Goal: Task Accomplishment & Management: Use online tool/utility

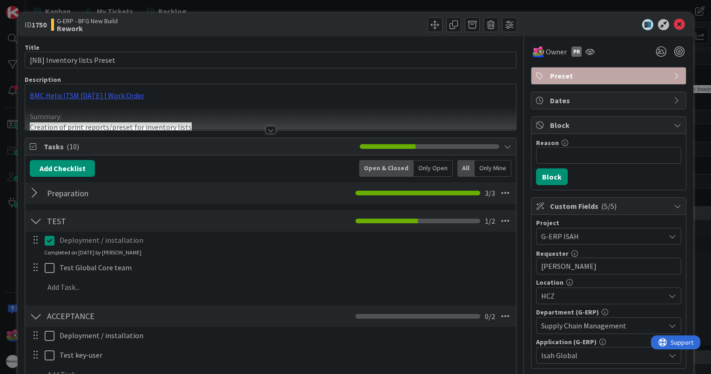
scroll to position [326, 0]
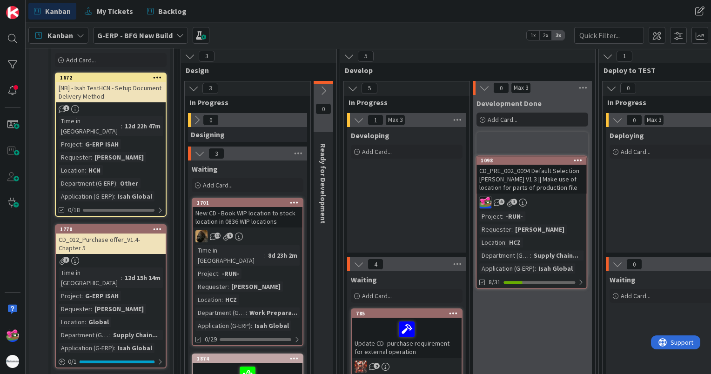
scroll to position [91, 0]
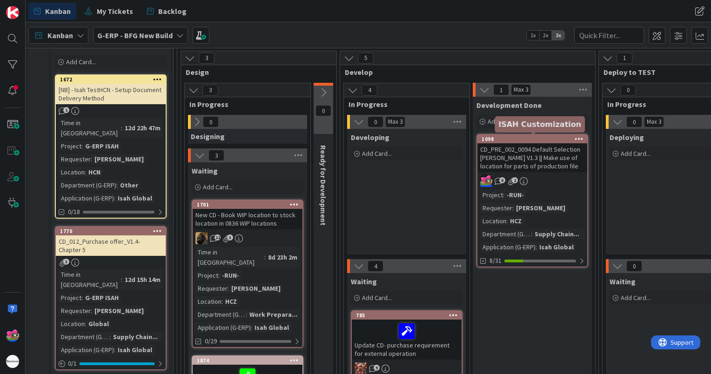
click at [508, 140] on div "1098" at bounding box center [534, 139] width 106 height 7
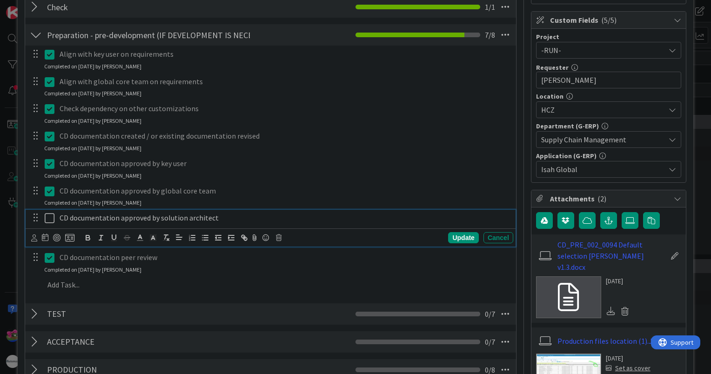
click at [49, 218] on icon at bounding box center [50, 218] width 10 height 11
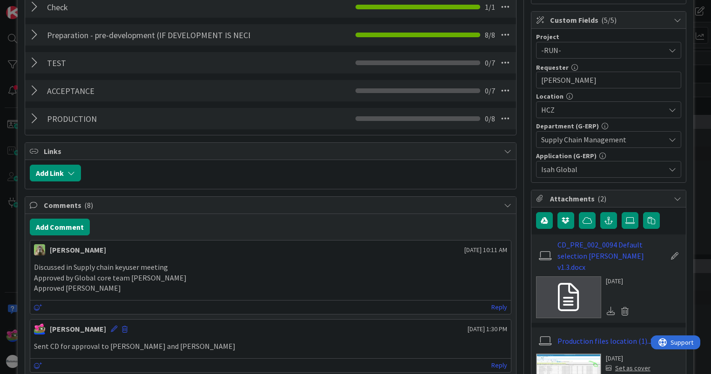
scroll to position [47, 0]
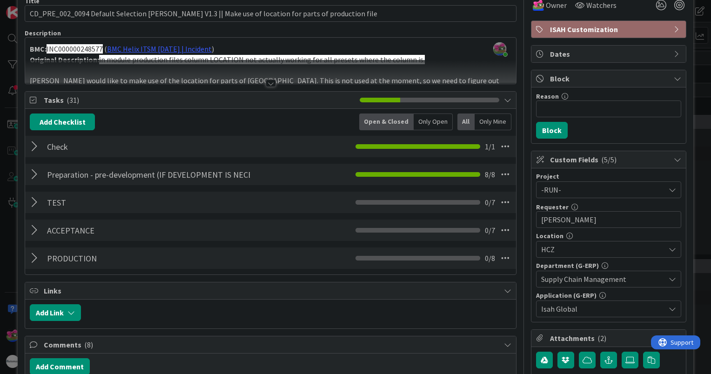
click at [38, 177] on div at bounding box center [36, 174] width 12 height 17
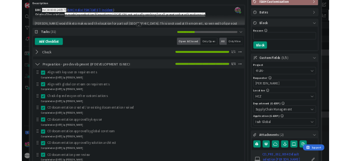
scroll to position [93, 0]
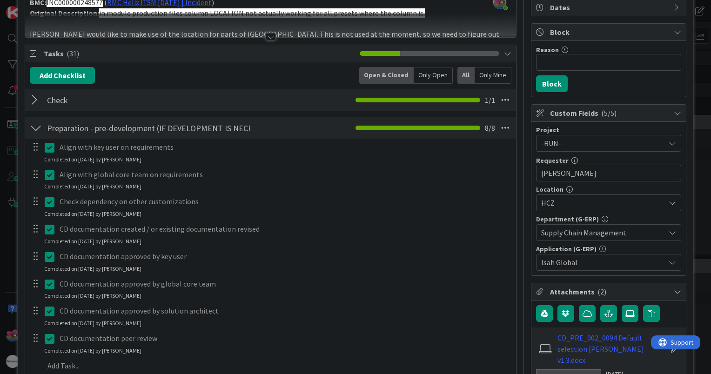
click at [40, 139] on div at bounding box center [42, 147] width 26 height 16
click at [32, 131] on div at bounding box center [36, 128] width 12 height 17
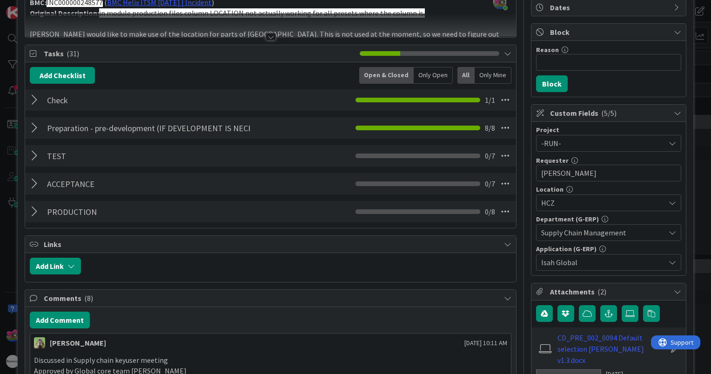
click at [35, 156] on div at bounding box center [36, 155] width 12 height 17
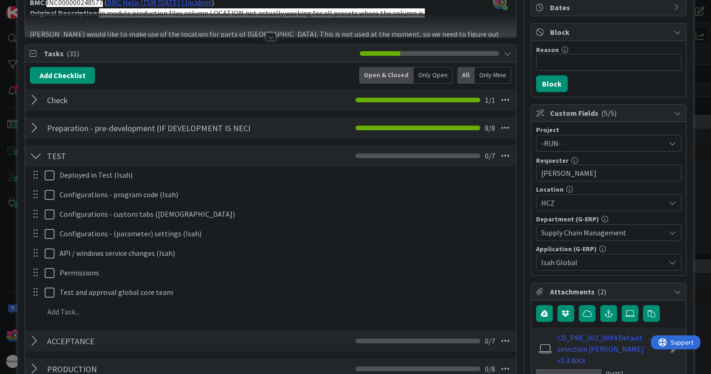
click at [396, 262] on div "Deployed in Test (Isah) Update Cancel Configurations - program code (Isah) Upda…" at bounding box center [270, 244] width 481 height 157
click at [467, 262] on div "Deployed in Test (Isah) Update Cancel Configurations - program code (Isah) Upda…" at bounding box center [270, 244] width 481 height 157
click at [38, 249] on div at bounding box center [35, 253] width 12 height 14
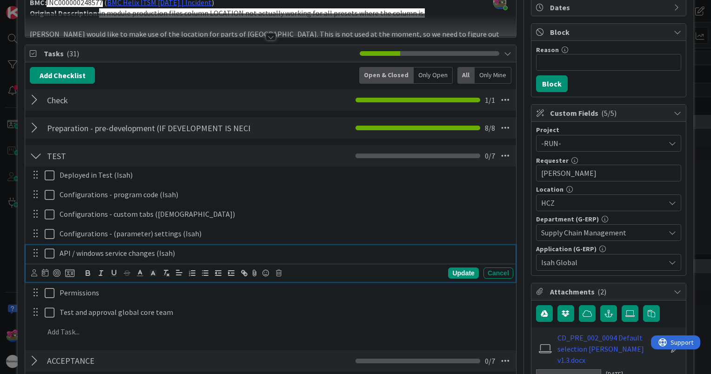
click at [57, 253] on div "API / windows service changes (Isah)" at bounding box center [284, 253] width 457 height 16
click at [280, 271] on icon at bounding box center [279, 273] width 6 height 7
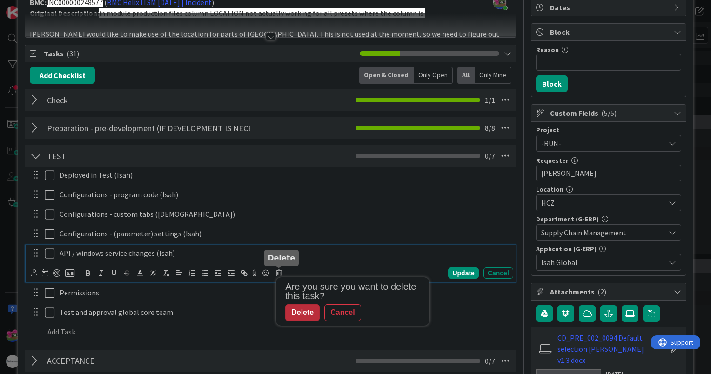
click at [303, 309] on div "Delete" at bounding box center [302, 312] width 34 height 17
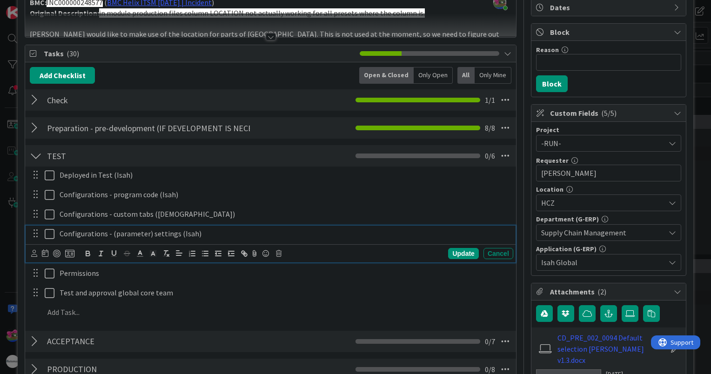
click at [231, 228] on p "Configurations - (parameter) settings (Isah)" at bounding box center [285, 233] width 450 height 11
click at [281, 255] on div "Update Cancel" at bounding box center [272, 253] width 482 height 13
click at [277, 250] on icon at bounding box center [279, 253] width 6 height 7
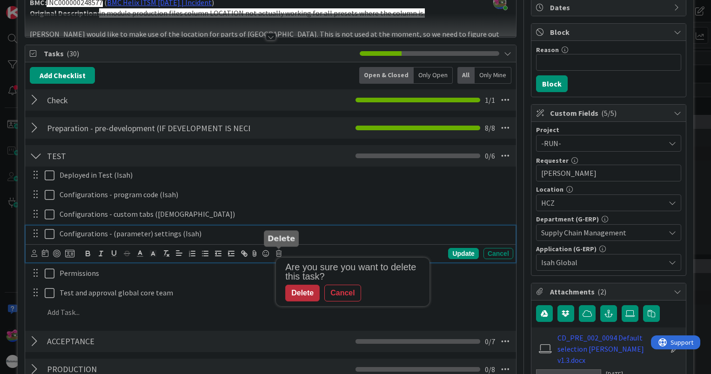
click at [301, 292] on div "Delete" at bounding box center [302, 293] width 34 height 17
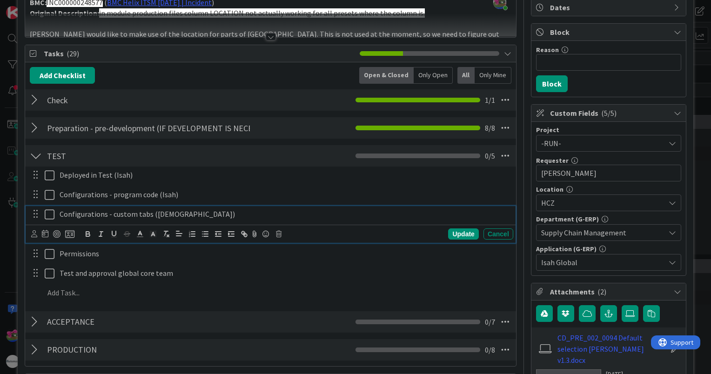
click at [176, 213] on p "Configurations - custom tabs ([DEMOGRAPHIC_DATA])" at bounding box center [285, 214] width 450 height 11
click at [279, 232] on icon at bounding box center [279, 234] width 6 height 7
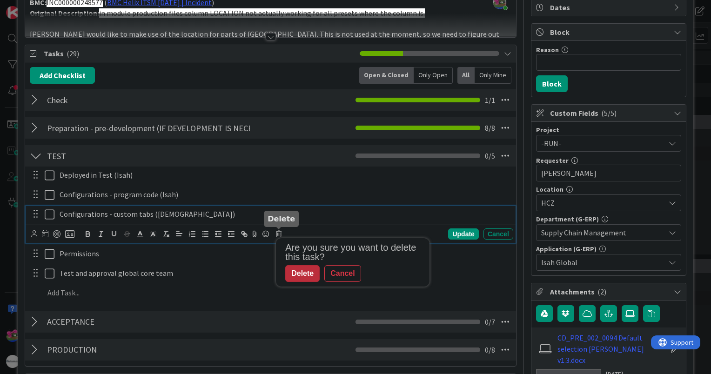
click at [302, 275] on div "Delete" at bounding box center [302, 273] width 34 height 17
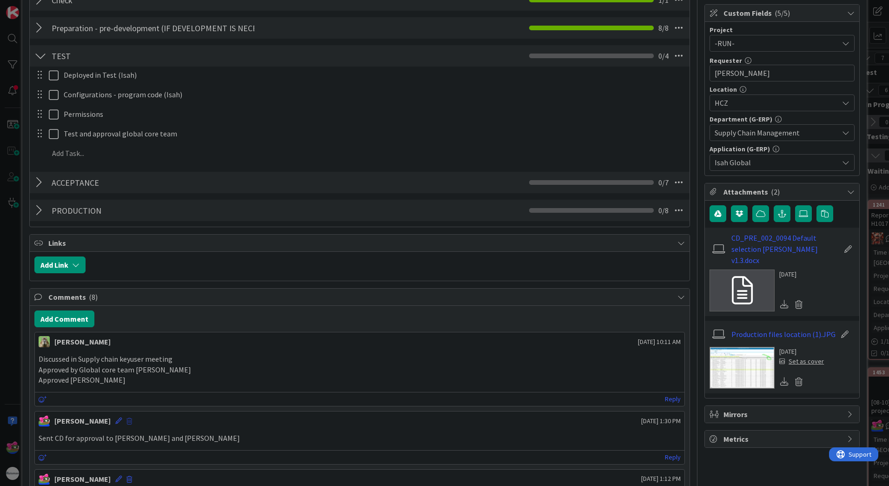
scroll to position [279, 0]
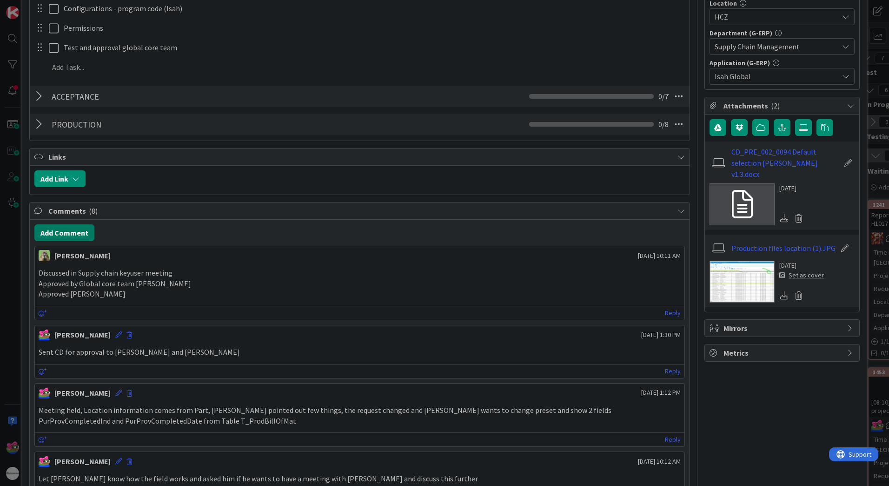
click at [58, 236] on button "Add Comment" at bounding box center [64, 232] width 60 height 17
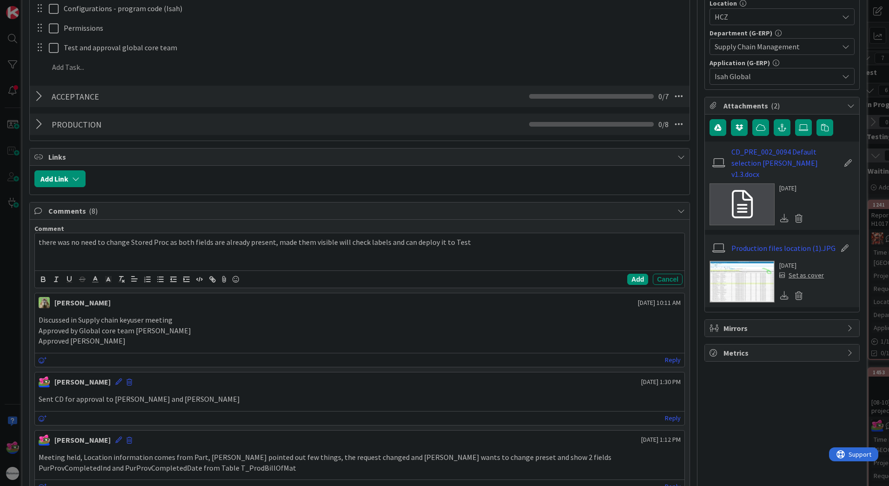
click at [410, 242] on p "there was no need to change Stored Proc as both fields are already present, mad…" at bounding box center [360, 242] width 642 height 11
click at [439, 240] on p "there was no need to change Stored Proc as both fields are already present, mad…" at bounding box center [360, 242] width 642 height 11
click at [449, 243] on p "there was no need to change Stored Proc as both fields are already present, mad…" at bounding box center [360, 242] width 642 height 11
click at [627, 277] on button "Add" at bounding box center [637, 278] width 21 height 11
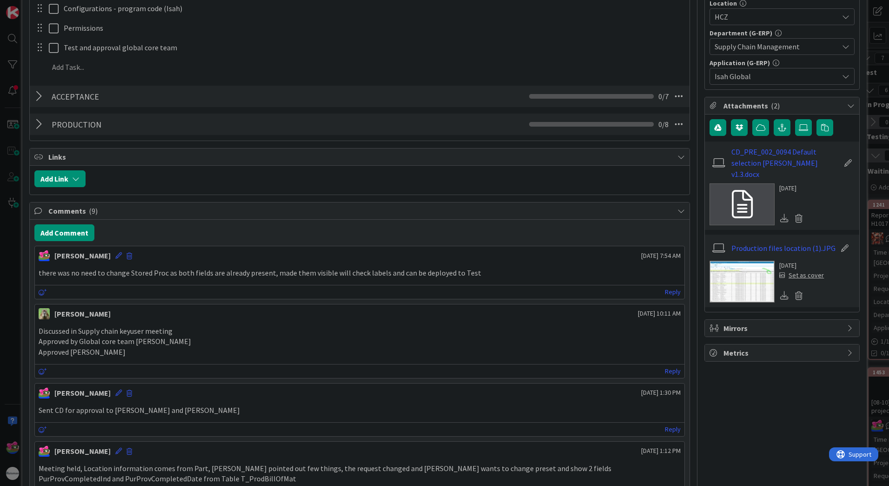
click at [547, 266] on div "there was no need to change Stored Proc as both fields are already present, mad…" at bounding box center [360, 273] width 650 height 18
click at [80, 239] on button "Add Comment" at bounding box center [64, 232] width 60 height 17
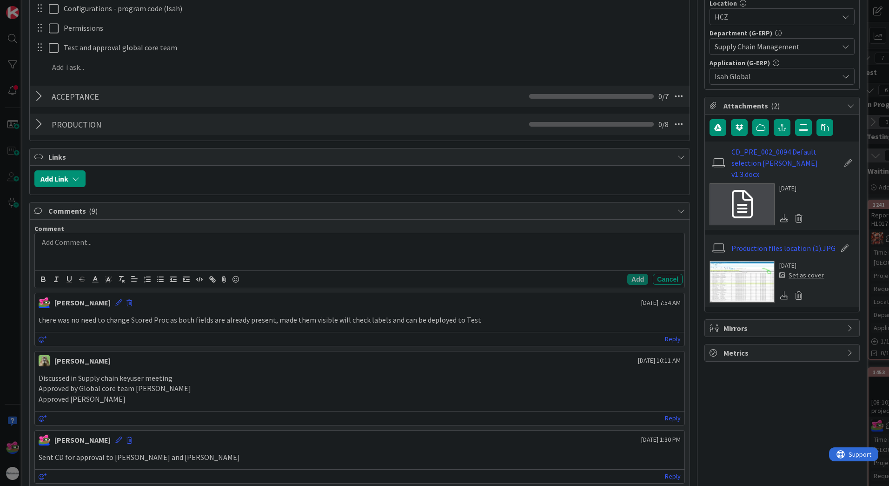
click at [515, 311] on div "there was no need to change Stored Proc as both fields are already present, mad…" at bounding box center [360, 320] width 650 height 18
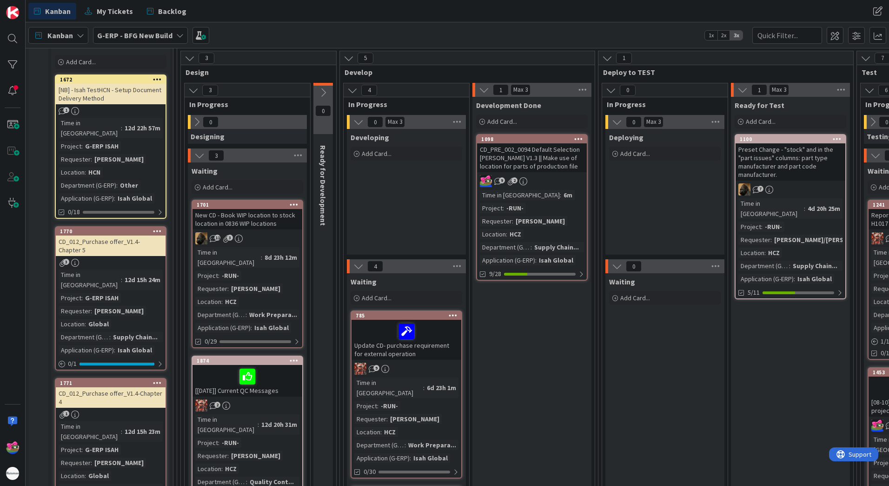
click at [525, 140] on div "1098" at bounding box center [534, 139] width 106 height 7
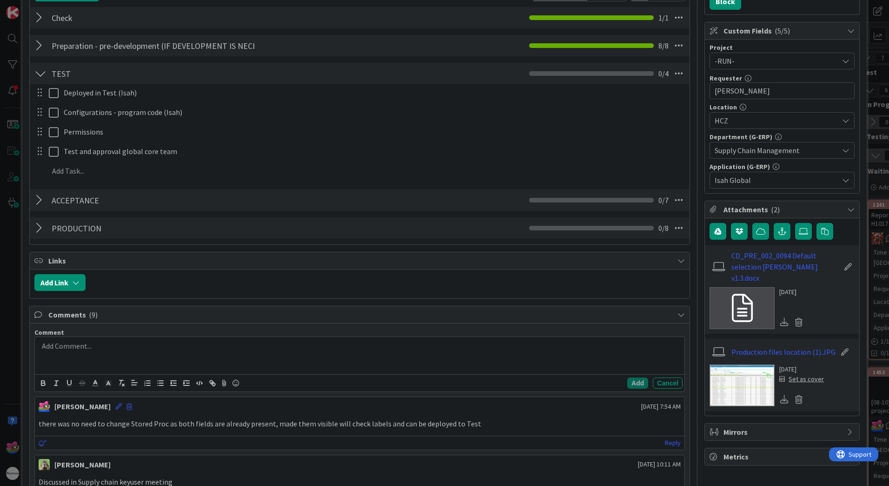
scroll to position [279, 0]
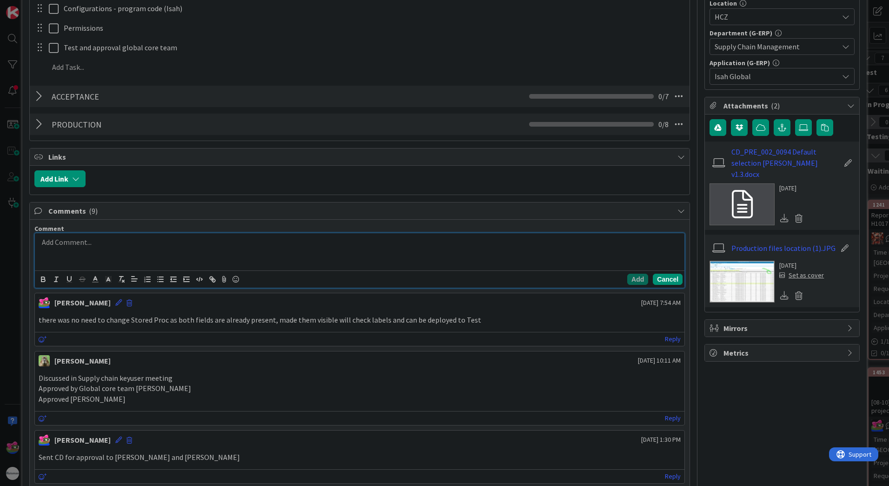
click at [653, 279] on button "Cancel" at bounding box center [668, 278] width 30 height 11
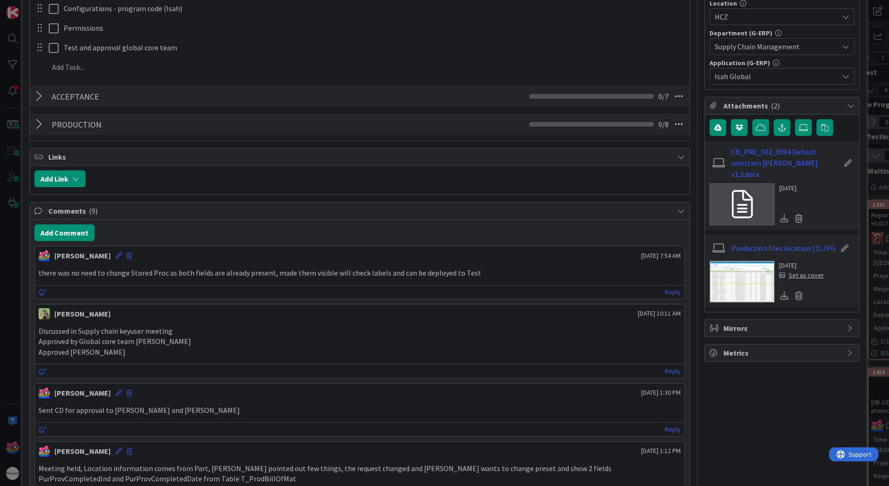
click at [514, 270] on p "there was no need to change Stored Proc as both fields are already present, mad…" at bounding box center [360, 272] width 642 height 11
click at [115, 253] on icon at bounding box center [118, 255] width 7 height 7
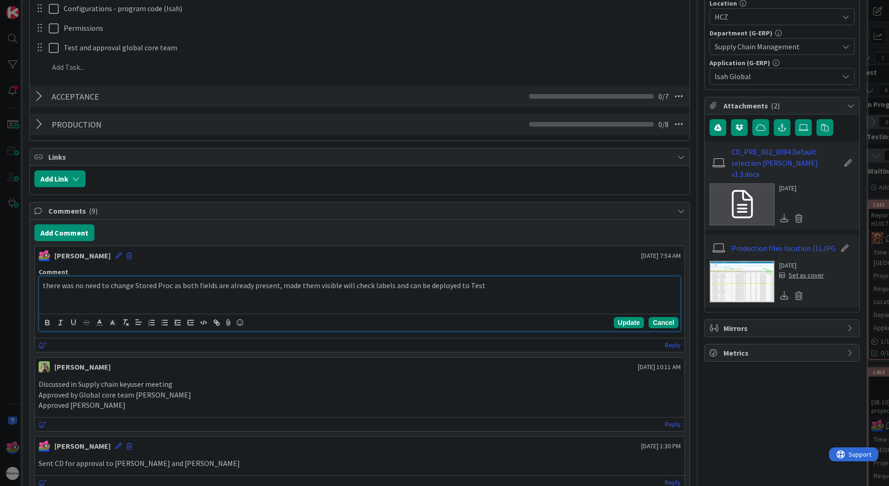
click at [666, 323] on button "Cancel" at bounding box center [664, 322] width 30 height 11
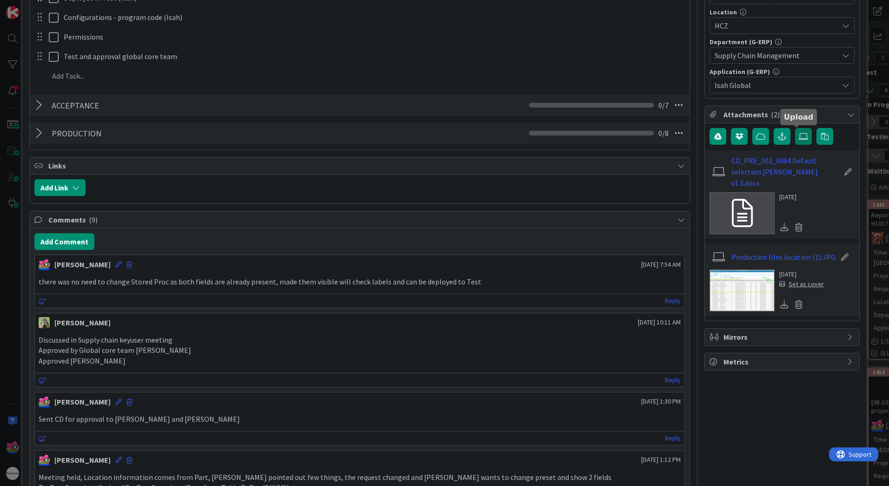
click at [710, 136] on icon at bounding box center [803, 136] width 9 height 7
click at [710, 128] on input "file" at bounding box center [795, 128] width 0 height 0
click at [710, 133] on icon "button" at bounding box center [824, 136] width 7 height 7
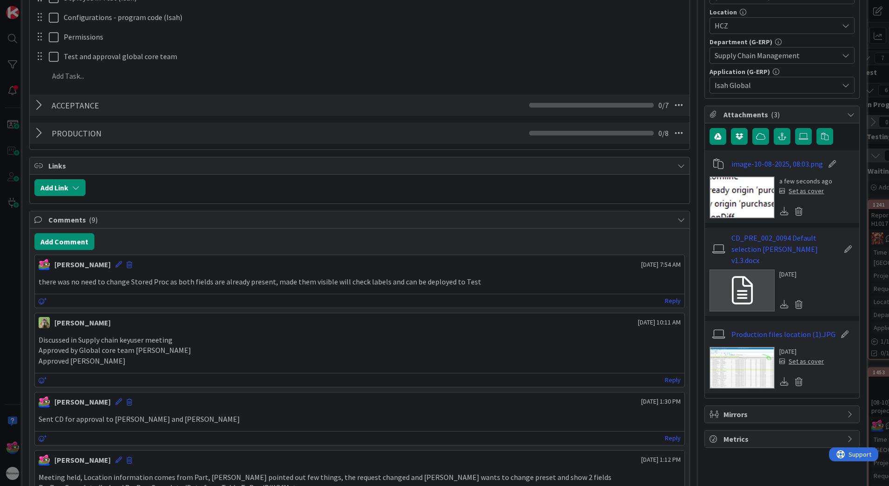
click at [710, 163] on icon at bounding box center [832, 163] width 13 height 9
drag, startPoint x: 809, startPoint y: 165, endPoint x: 663, endPoint y: 160, distance: 146.1
type input ""Newly" added fields"
click at [710, 187] on img at bounding box center [742, 197] width 65 height 42
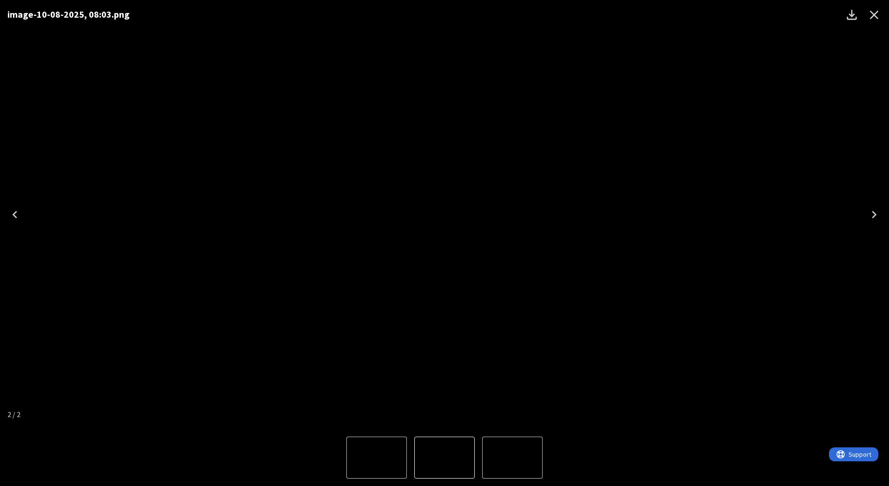
click at [680, 186] on div "image-10-08-2025, 08:03.png" at bounding box center [444, 214] width 889 height 429
click at [517, 118] on div "image-10-08-2025, 08:03.png" at bounding box center [444, 214] width 889 height 429
click at [710, 23] on button "Close" at bounding box center [874, 15] width 22 height 22
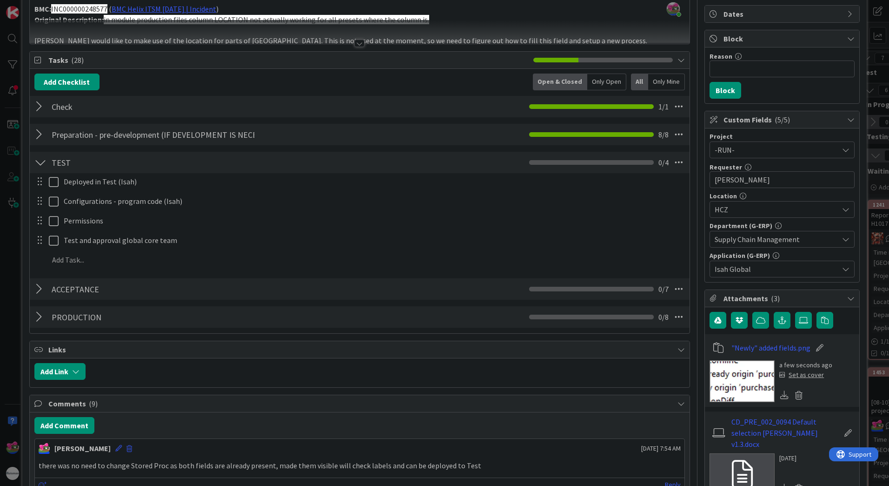
scroll to position [0, 0]
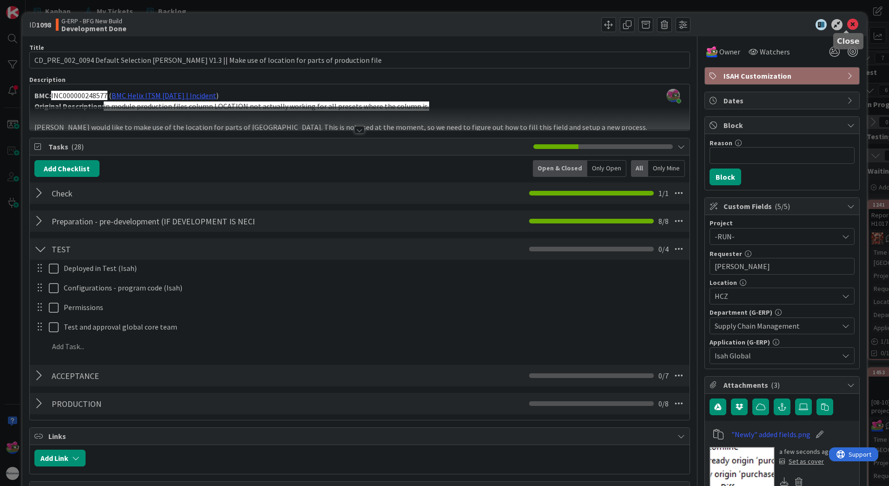
click at [710, 28] on icon at bounding box center [852, 24] width 11 height 11
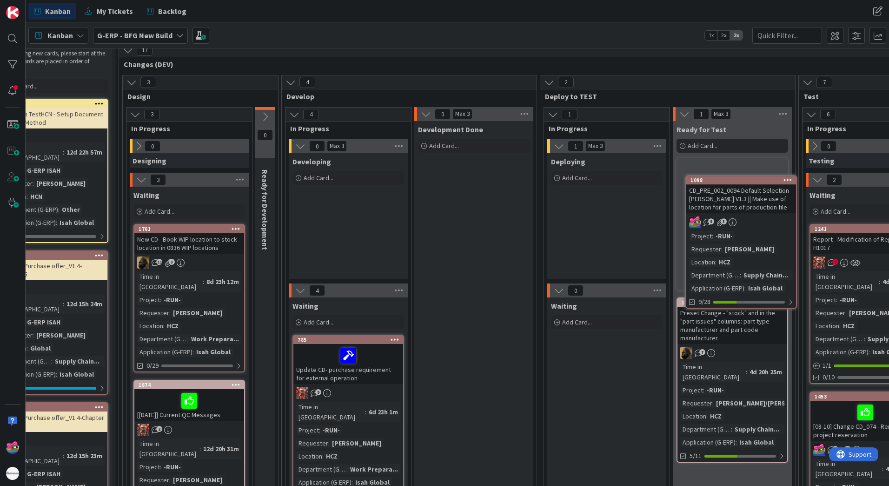
scroll to position [67, 60]
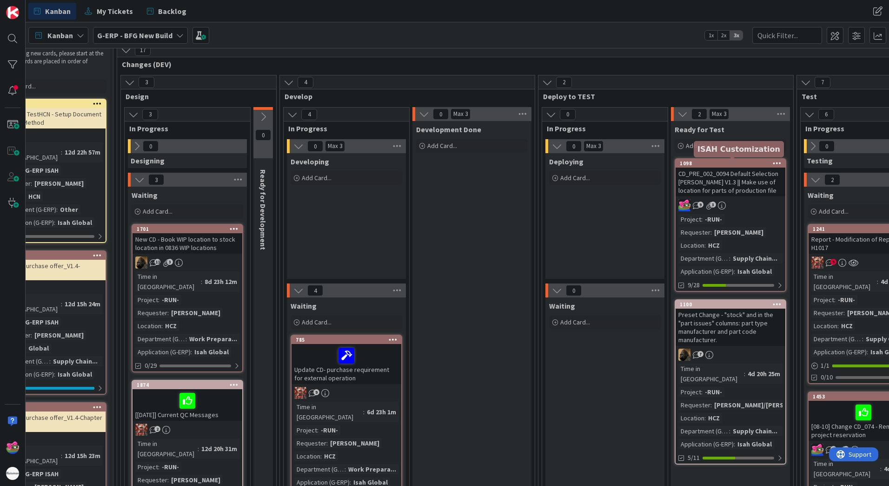
click at [708, 164] on div "1098" at bounding box center [733, 163] width 106 height 7
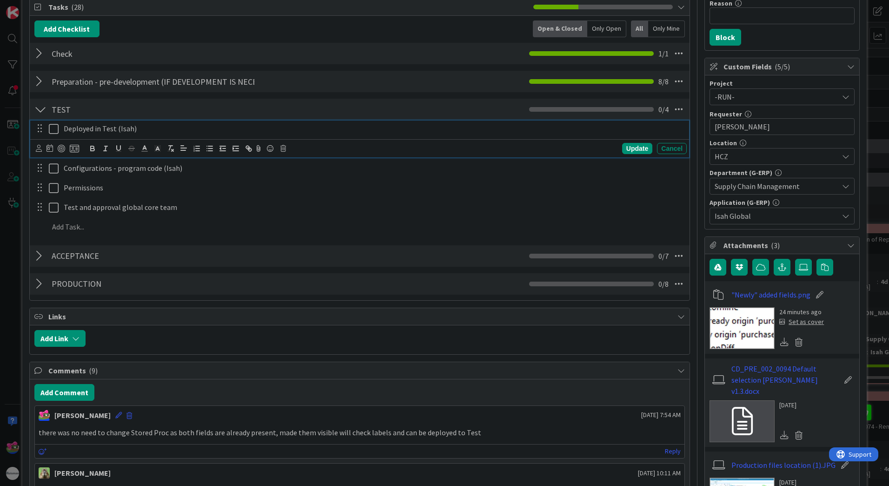
click at [52, 130] on icon at bounding box center [54, 128] width 10 height 11
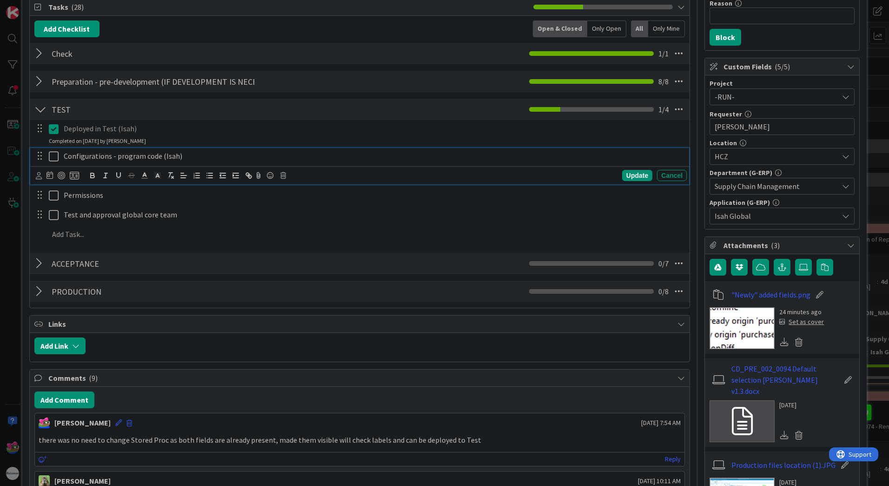
click at [55, 153] on icon at bounding box center [54, 156] width 10 height 11
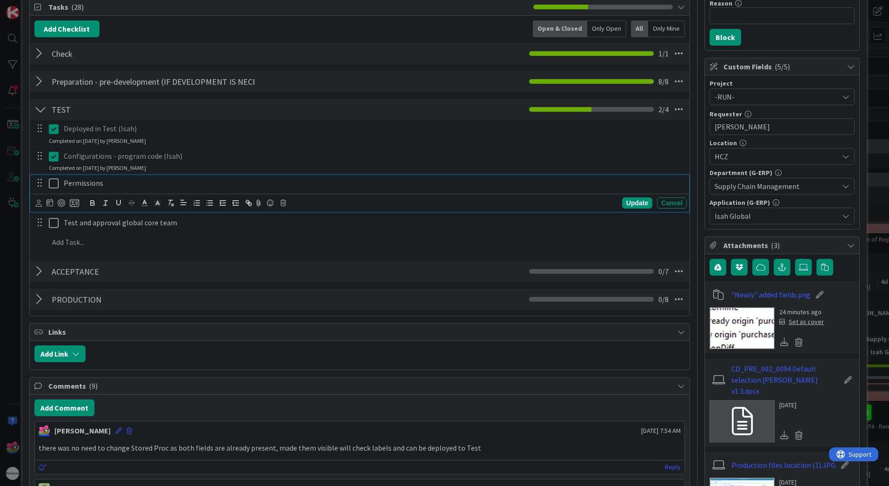
click at [56, 179] on icon at bounding box center [54, 183] width 10 height 11
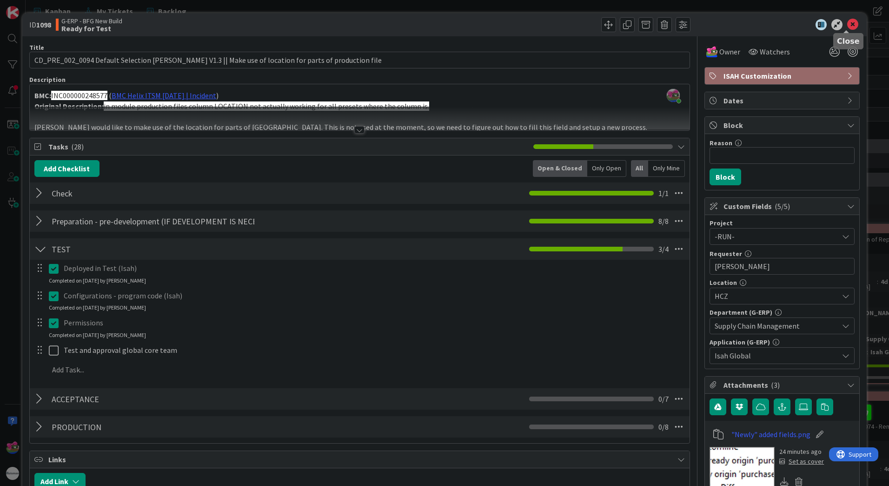
click at [710, 26] on icon at bounding box center [852, 24] width 11 height 11
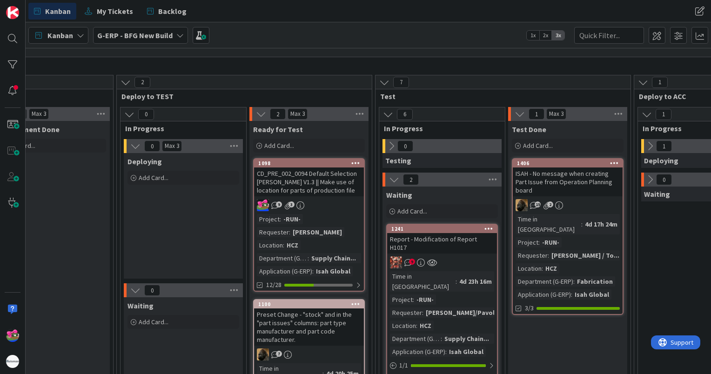
scroll to position [67, 486]
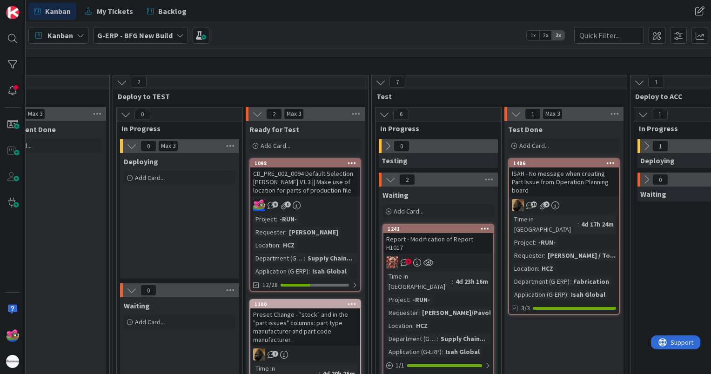
click at [307, 167] on div "CD_PRE_002_0094 Default Selection [PERSON_NAME] V1.3 || Make use of location fo…" at bounding box center [305, 181] width 110 height 29
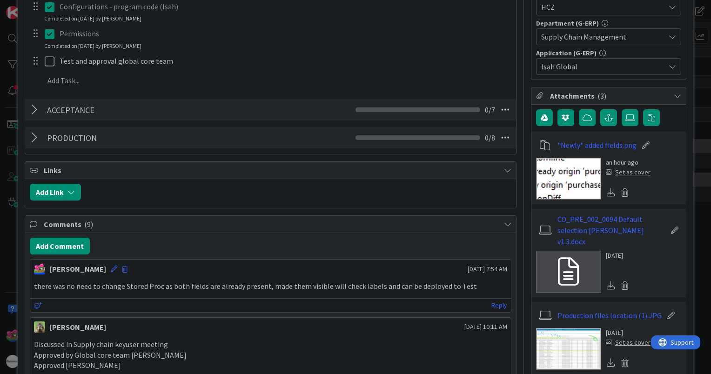
scroll to position [279, 0]
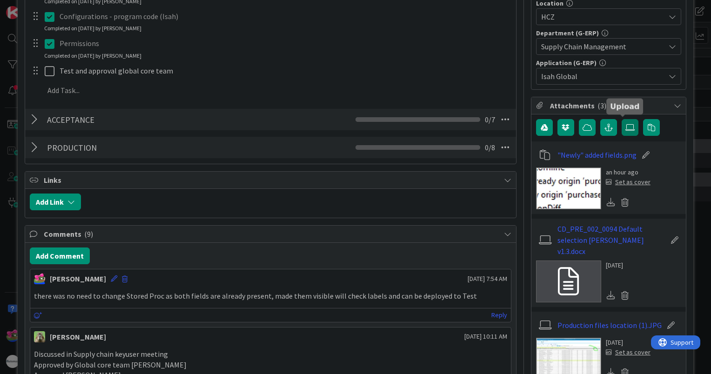
click at [621, 130] on label at bounding box center [629, 127] width 17 height 17
click at [621, 119] on input "file" at bounding box center [621, 119] width 0 height 0
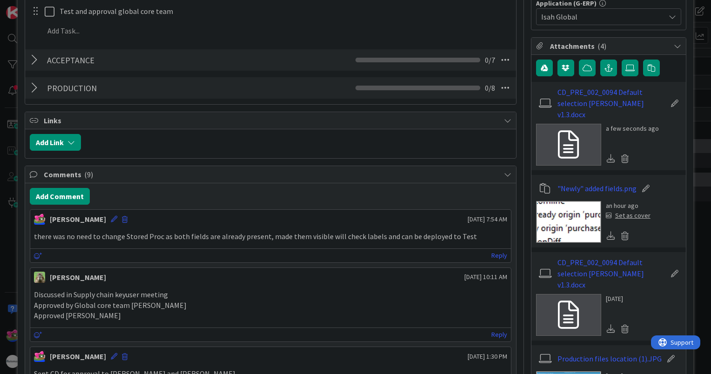
scroll to position [372, 0]
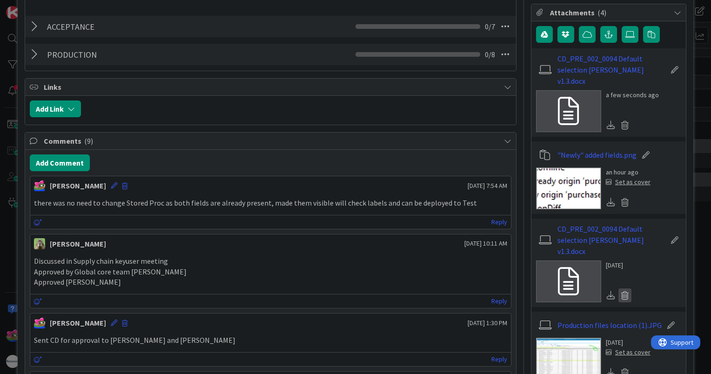
click at [618, 288] on icon at bounding box center [624, 295] width 13 height 14
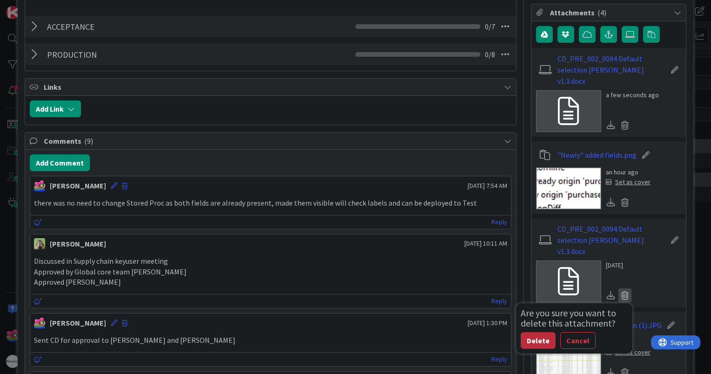
click at [528, 332] on button "Delete" at bounding box center [537, 340] width 35 height 17
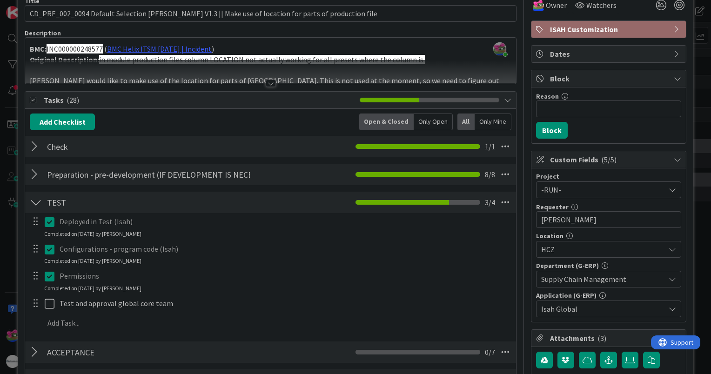
scroll to position [0, 0]
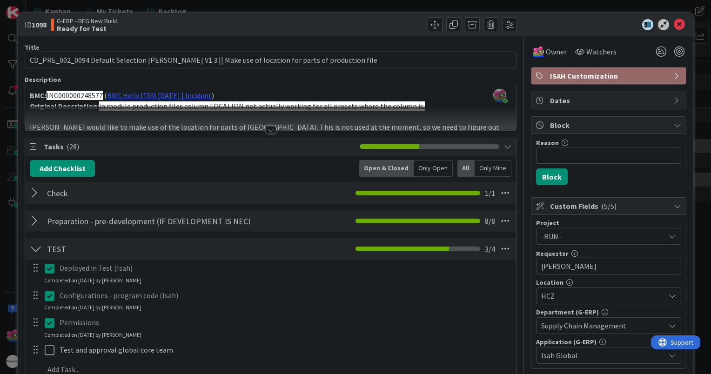
click at [39, 194] on div at bounding box center [36, 193] width 12 height 17
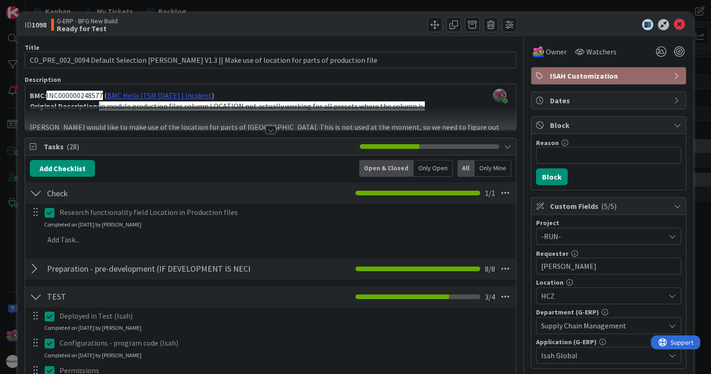
click at [39, 194] on div at bounding box center [36, 193] width 12 height 17
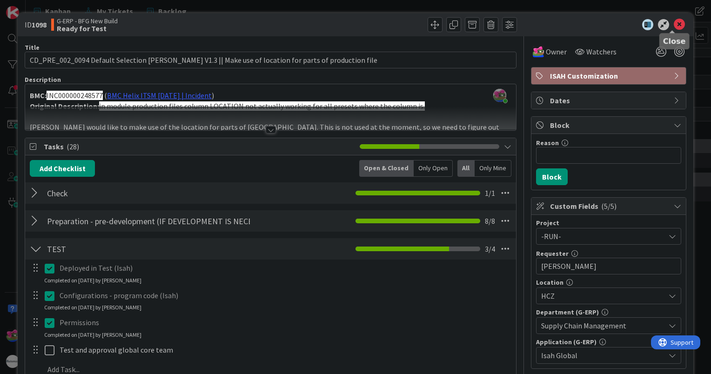
click at [673, 27] on icon at bounding box center [678, 24] width 11 height 11
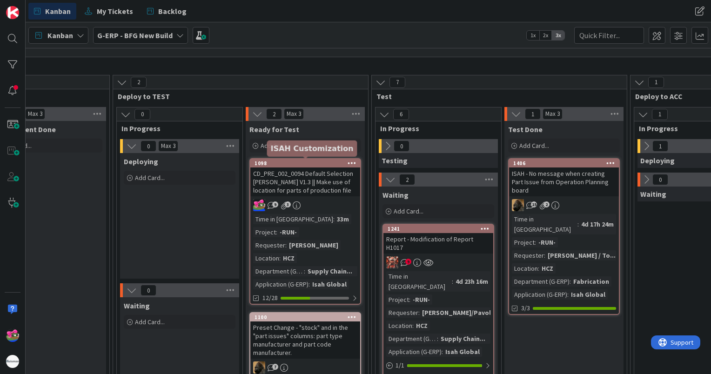
click at [291, 164] on div "1098" at bounding box center [307, 163] width 106 height 7
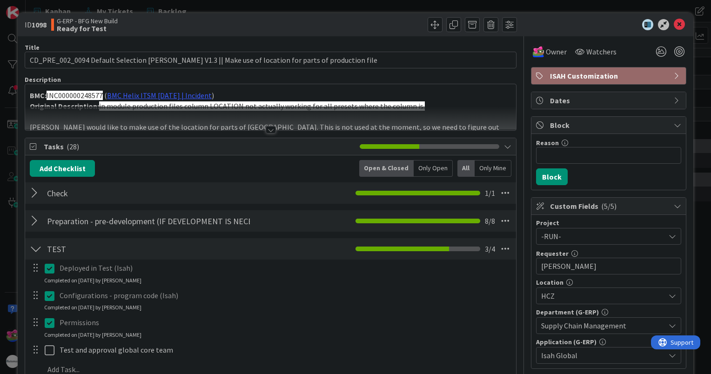
click at [653, 72] on span "ISAH Customization" at bounding box center [609, 75] width 119 height 11
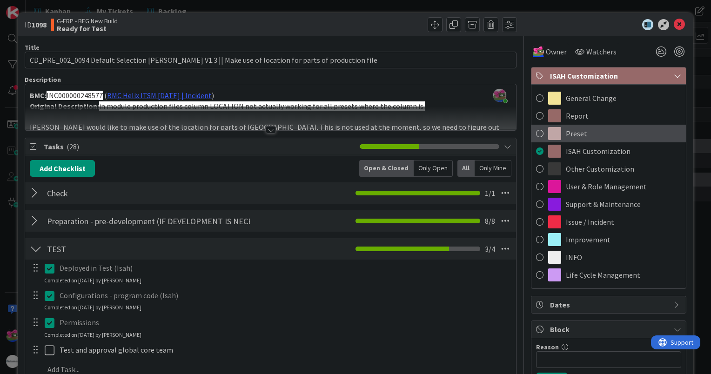
click at [536, 132] on span at bounding box center [539, 133] width 7 height 14
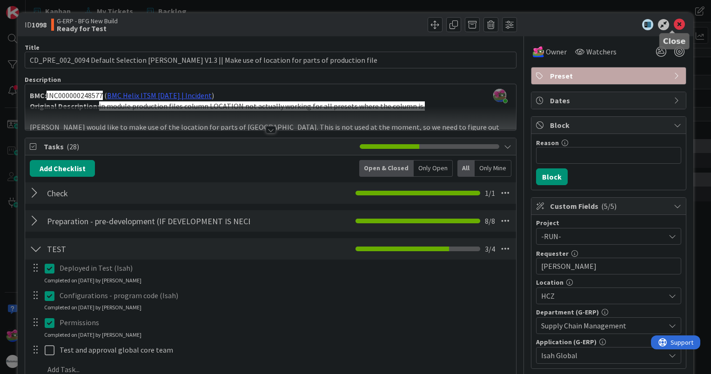
click at [673, 25] on icon at bounding box center [678, 24] width 11 height 11
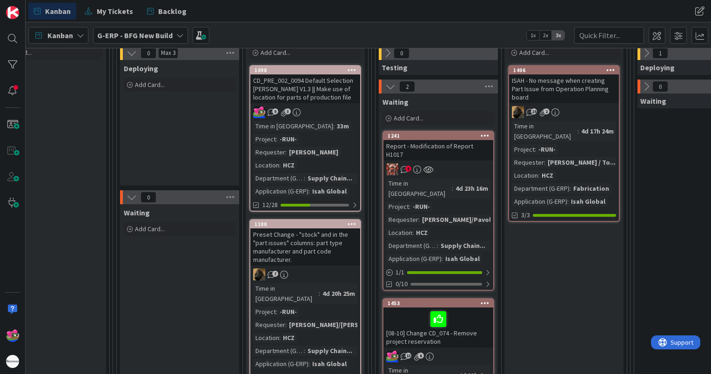
scroll to position [67, 486]
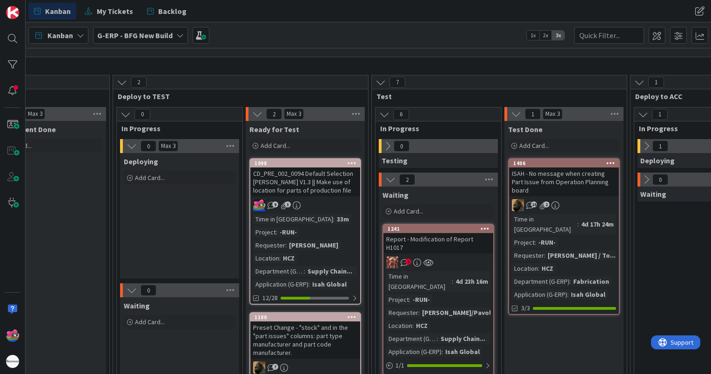
click at [647, 145] on icon at bounding box center [646, 146] width 10 height 10
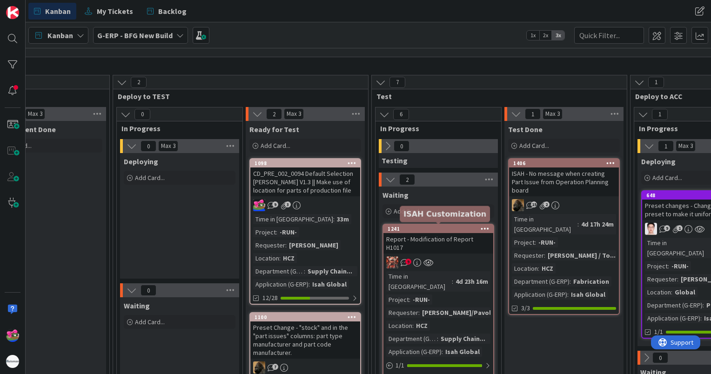
click at [429, 229] on div "1241" at bounding box center [440, 229] width 106 height 7
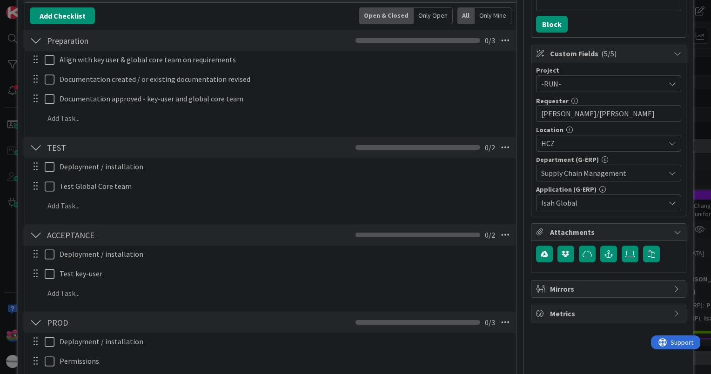
scroll to position [186, 0]
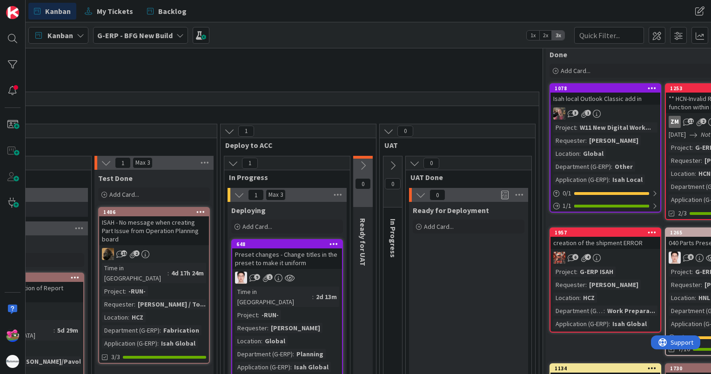
scroll to position [0, 895]
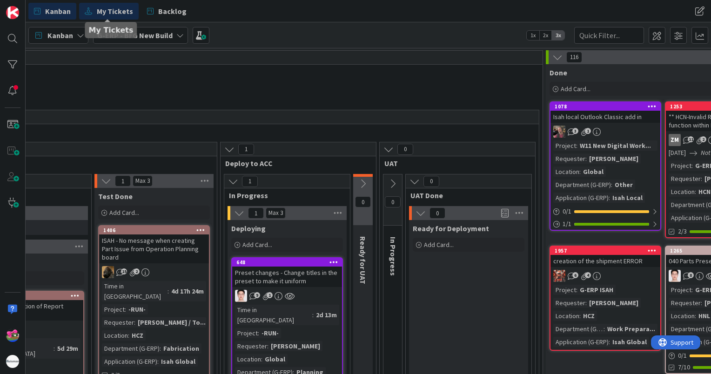
click at [113, 15] on span "My Tickets" at bounding box center [115, 11] width 36 height 11
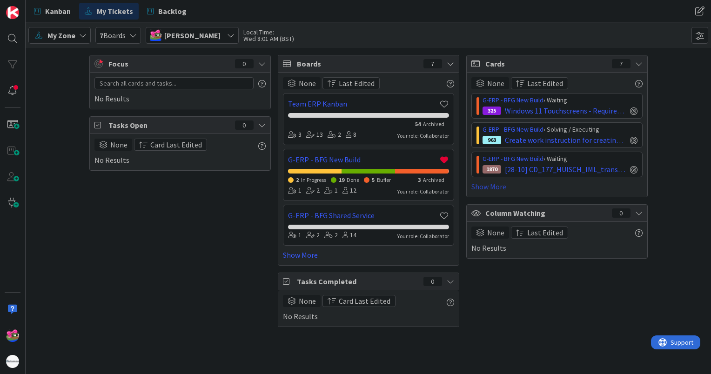
click at [492, 189] on link "Show More" at bounding box center [556, 186] width 171 height 11
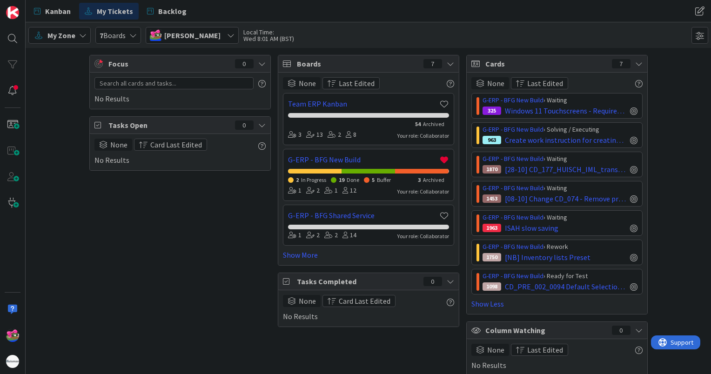
click at [446, 68] on div "Boards 7" at bounding box center [368, 63] width 180 height 17
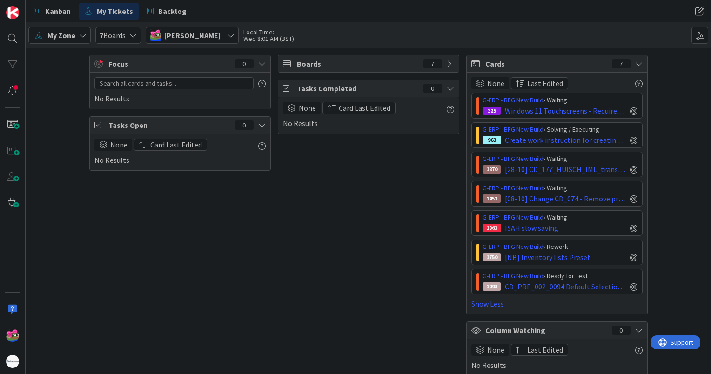
drag, startPoint x: 316, startPoint y: 86, endPoint x: 148, endPoint y: 220, distance: 214.8
click at [149, 221] on div "Focus 0 No Results Tasks Open 0 None Card Last Edited No Results Boards 7 Tasks…" at bounding box center [368, 215] width 685 height 335
click at [697, 38] on span at bounding box center [699, 35] width 17 height 17
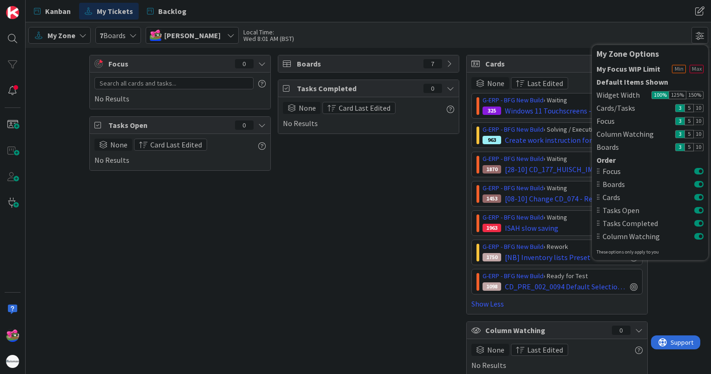
click at [371, 224] on div "Boards 7 Tasks Completed 0 None Card Last Edited No Results" at bounding box center [368, 215] width 181 height 321
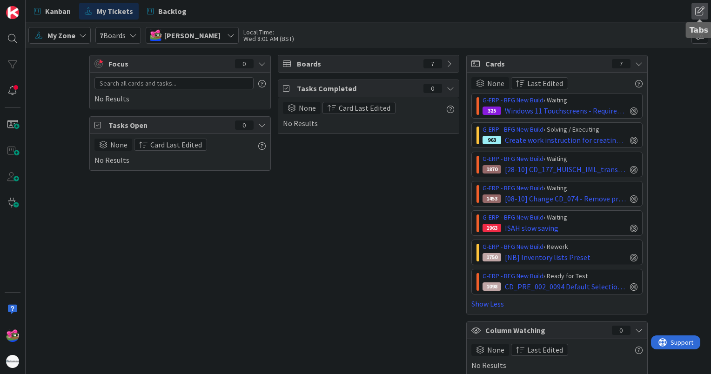
click at [704, 15] on span at bounding box center [699, 11] width 17 height 17
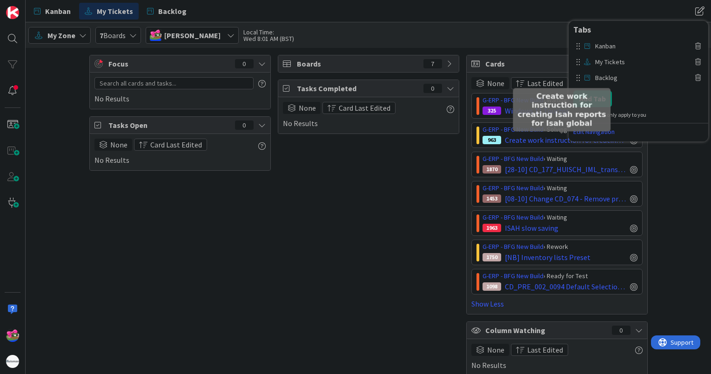
click at [351, 180] on div "Boards 7 Tasks Completed 0 None Card Last Edited No Results" at bounding box center [368, 215] width 181 height 321
